Goal: Find specific fact: Find specific fact

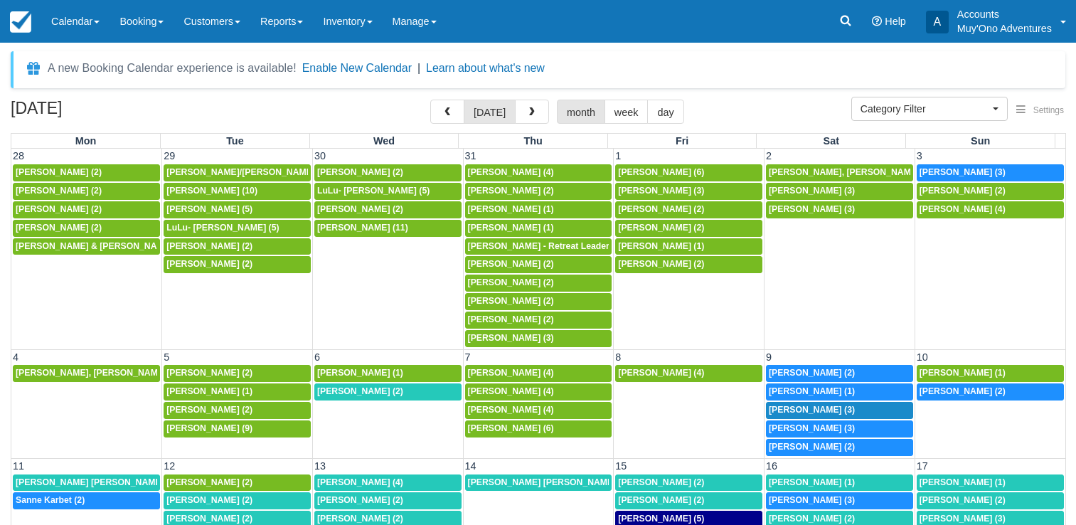
select select
click at [828, 372] on span "William Brown (2)" at bounding box center [812, 373] width 86 height 10
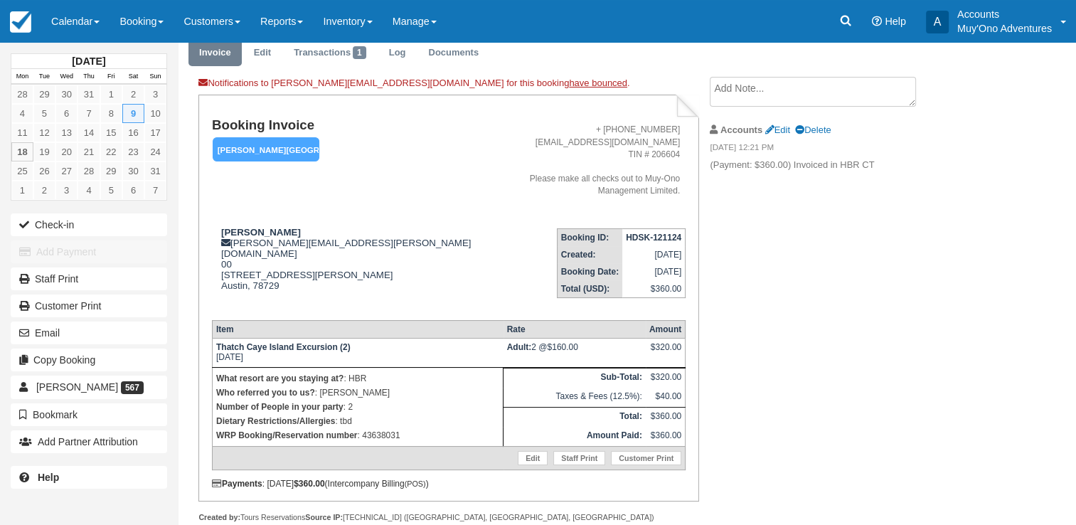
scroll to position [62, 0]
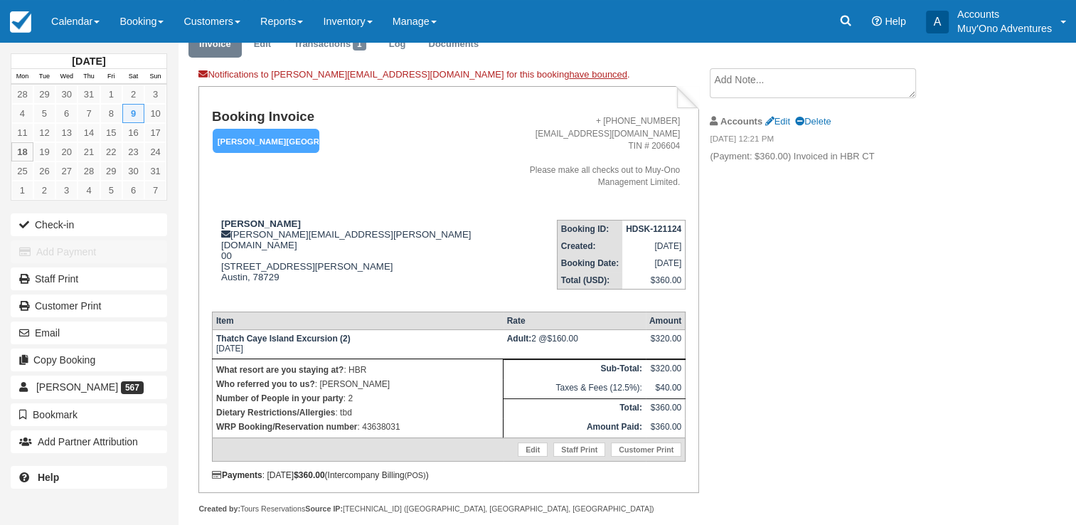
click at [657, 224] on strong "HDSK-121124" at bounding box center [653, 229] width 55 height 10
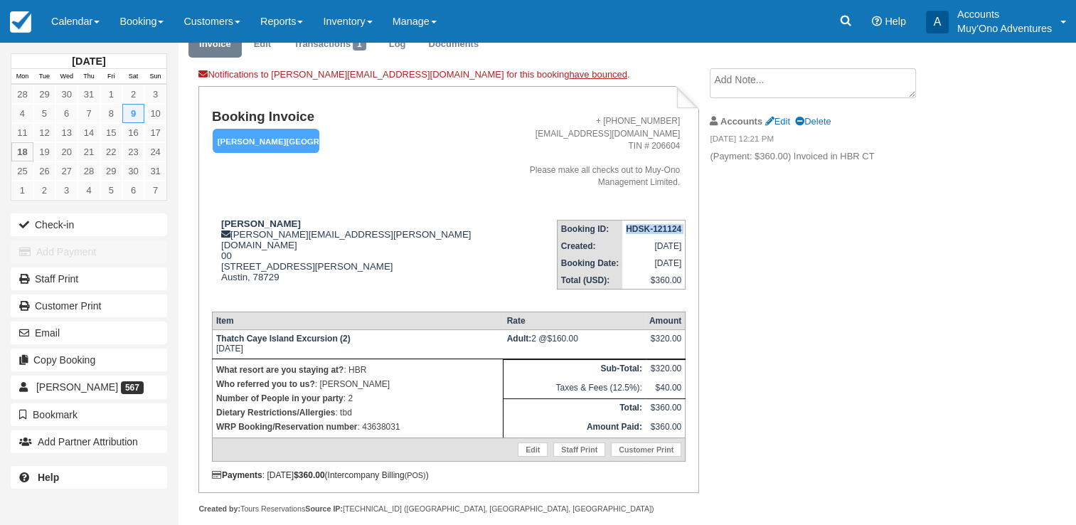
copy tbody "HDSK-121124"
drag, startPoint x: 220, startPoint y: 210, endPoint x: 285, endPoint y: 217, distance: 65.0
click at [285, 218] on div "[PERSON_NAME] [PERSON_NAME][EMAIL_ADDRESS][PERSON_NAME][DOMAIN_NAME] 00 [STREET…" at bounding box center [347, 259] width 270 height 82
copy strong "[PERSON_NAME]"
click at [385, 420] on p "WRP Booking/Reservation number : 43638031" at bounding box center [357, 427] width 283 height 14
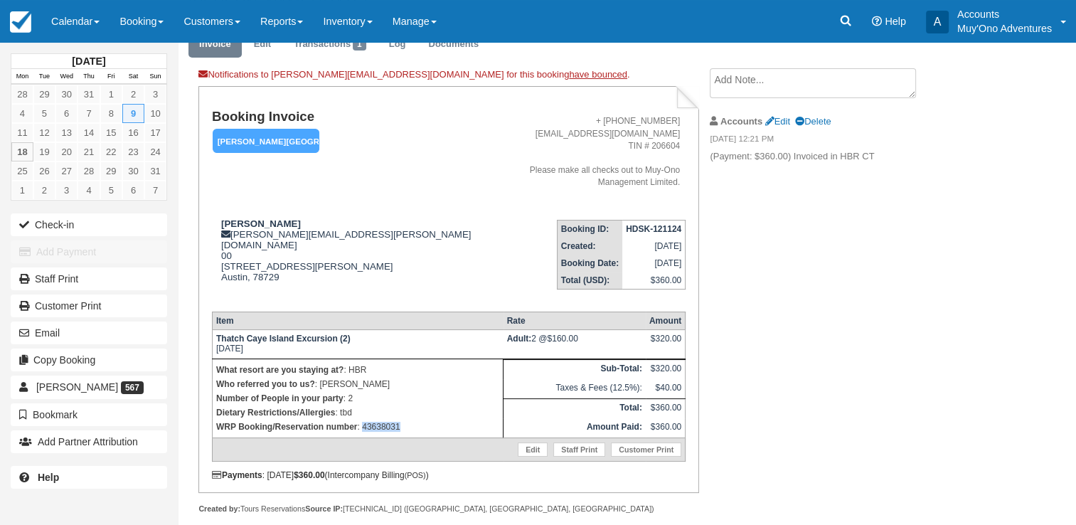
click at [385, 420] on p "WRP Booking/Reservation number : 43638031" at bounding box center [357, 427] width 283 height 14
copy p "43638031"
click at [651, 224] on strong "HDSK-121124" at bounding box center [653, 229] width 55 height 10
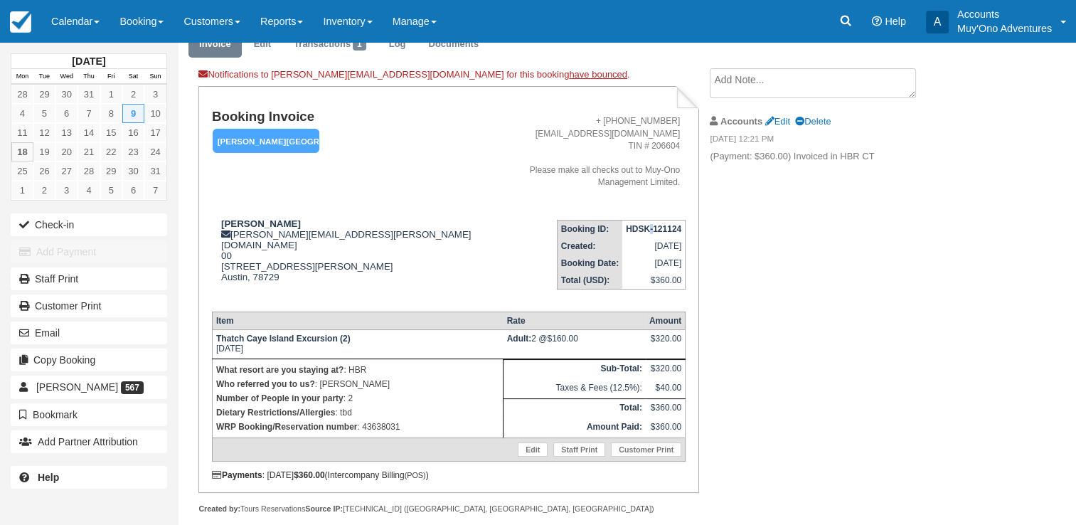
click at [651, 224] on strong "HDSK-121124" at bounding box center [653, 229] width 55 height 10
click at [649, 220] on td "HDSK-121124" at bounding box center [653, 229] width 63 height 18
click at [651, 224] on strong "HDSK-121124" at bounding box center [653, 229] width 55 height 10
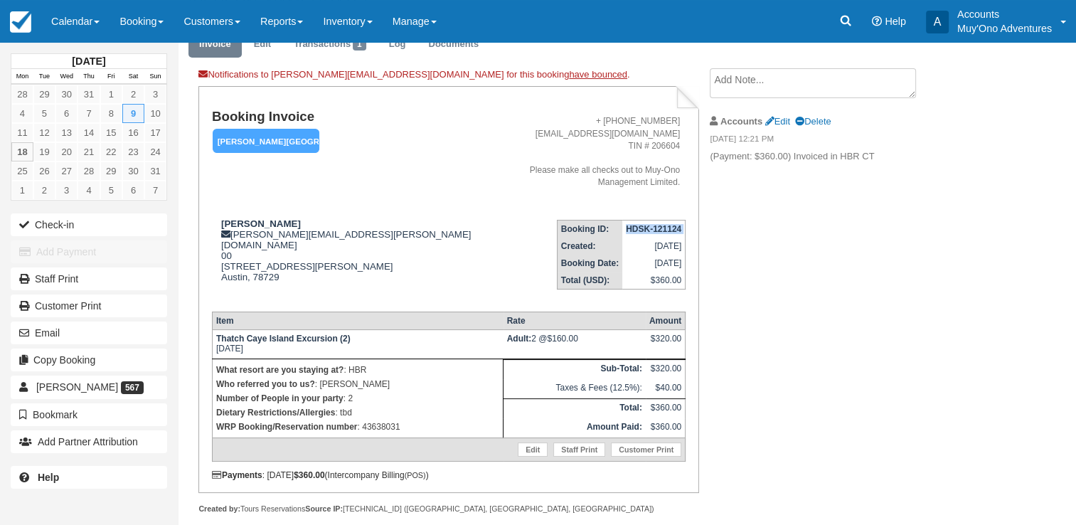
click at [651, 224] on strong "HDSK-121124" at bounding box center [653, 229] width 55 height 10
copy tbody "HDSK-121124"
drag, startPoint x: 220, startPoint y: 208, endPoint x: 287, endPoint y: 213, distance: 67.7
click at [287, 218] on div "[PERSON_NAME] [PERSON_NAME][EMAIL_ADDRESS][PERSON_NAME][DOMAIN_NAME] 00 [STREET…" at bounding box center [347, 259] width 270 height 82
copy strong "[PERSON_NAME]"
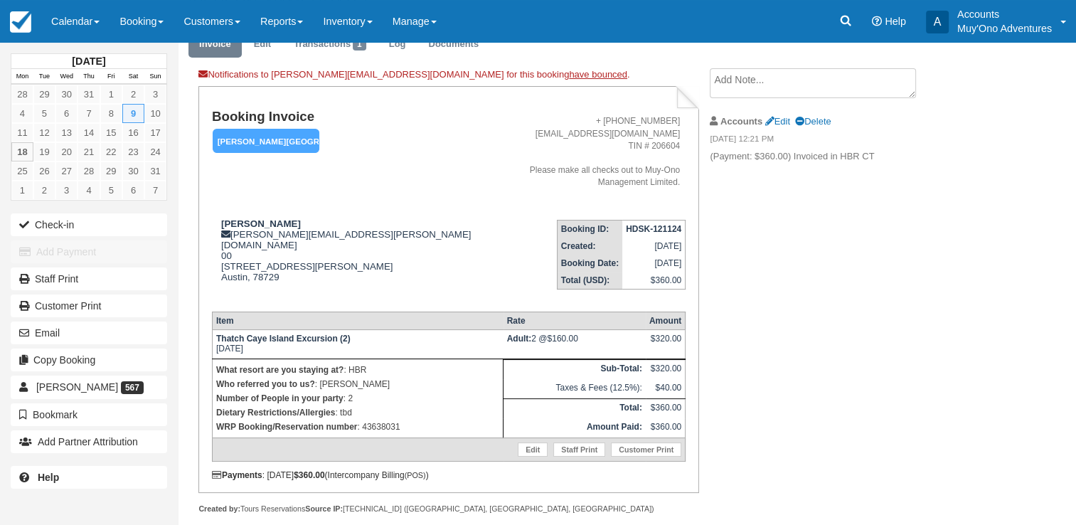
click at [380, 420] on p "WRP Booking/Reservation number : 43638031" at bounding box center [357, 427] width 283 height 14
copy p "43638031"
